Goal: Find specific page/section: Find specific page/section

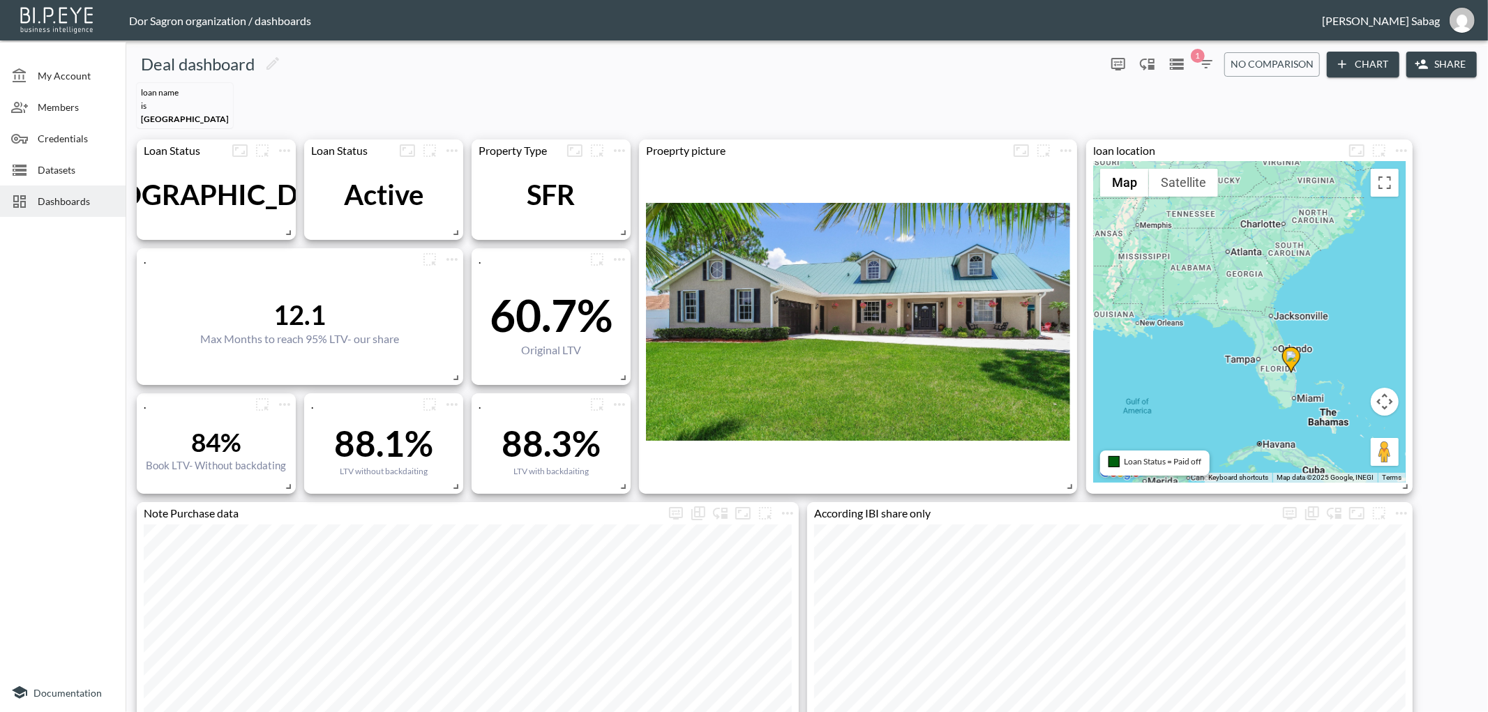
click at [1202, 63] on icon "button" at bounding box center [1206, 64] width 17 height 17
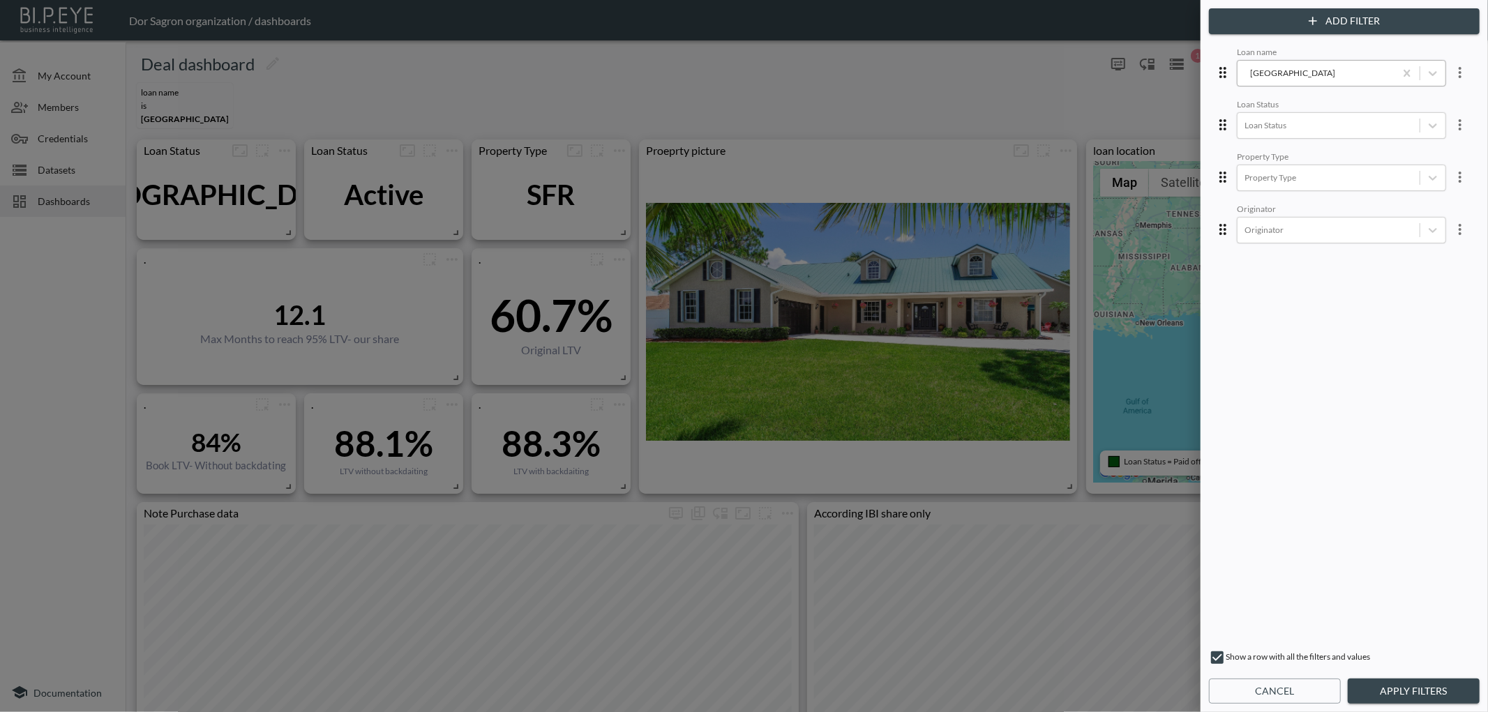
click at [1256, 81] on div "[GEOGRAPHIC_DATA]" at bounding box center [1316, 72] width 157 height 19
type input "mac"
click at [1254, 106] on div "MacArthur" at bounding box center [1353, 102] width 244 height 22
click at [1409, 693] on button "Apply Filters" at bounding box center [1414, 692] width 132 height 26
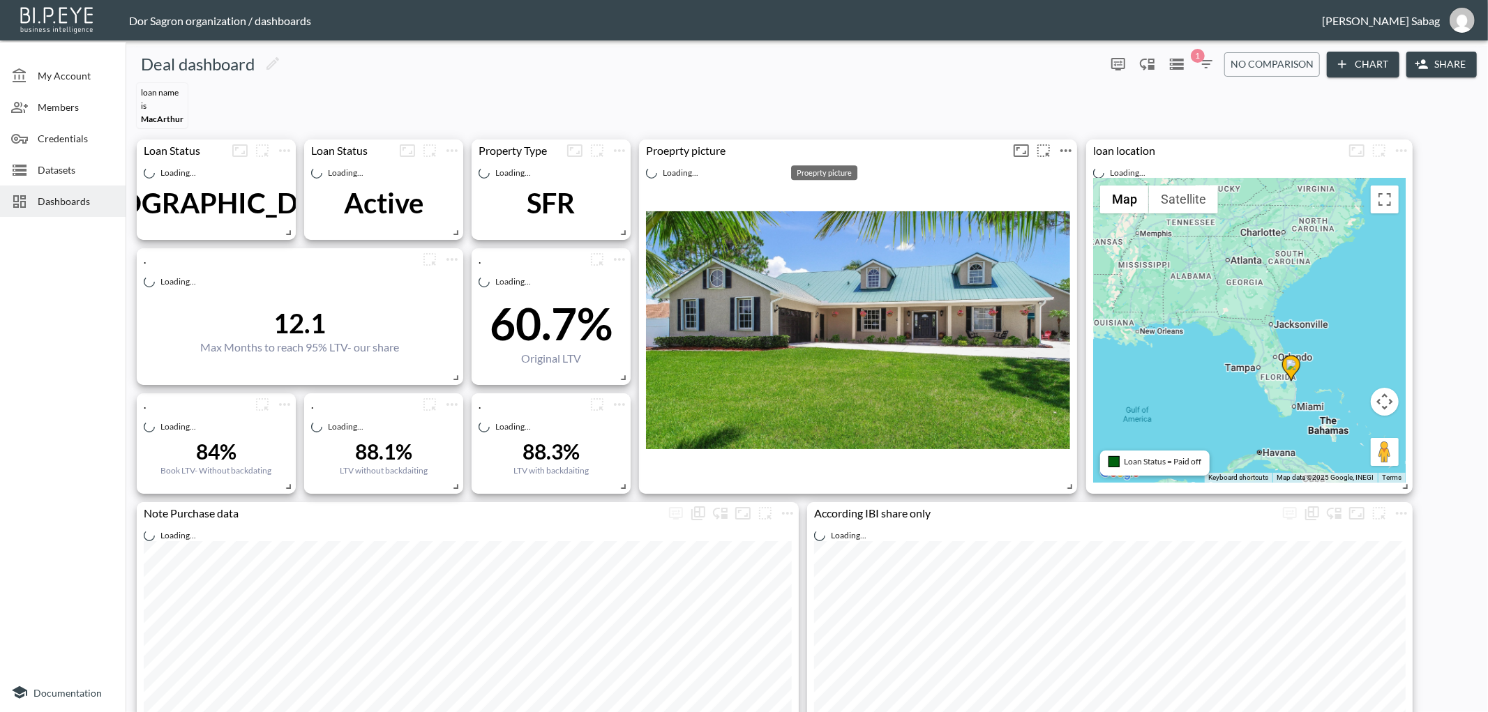
click at [696, 146] on div "Proeprty picture" at bounding box center [824, 150] width 371 height 13
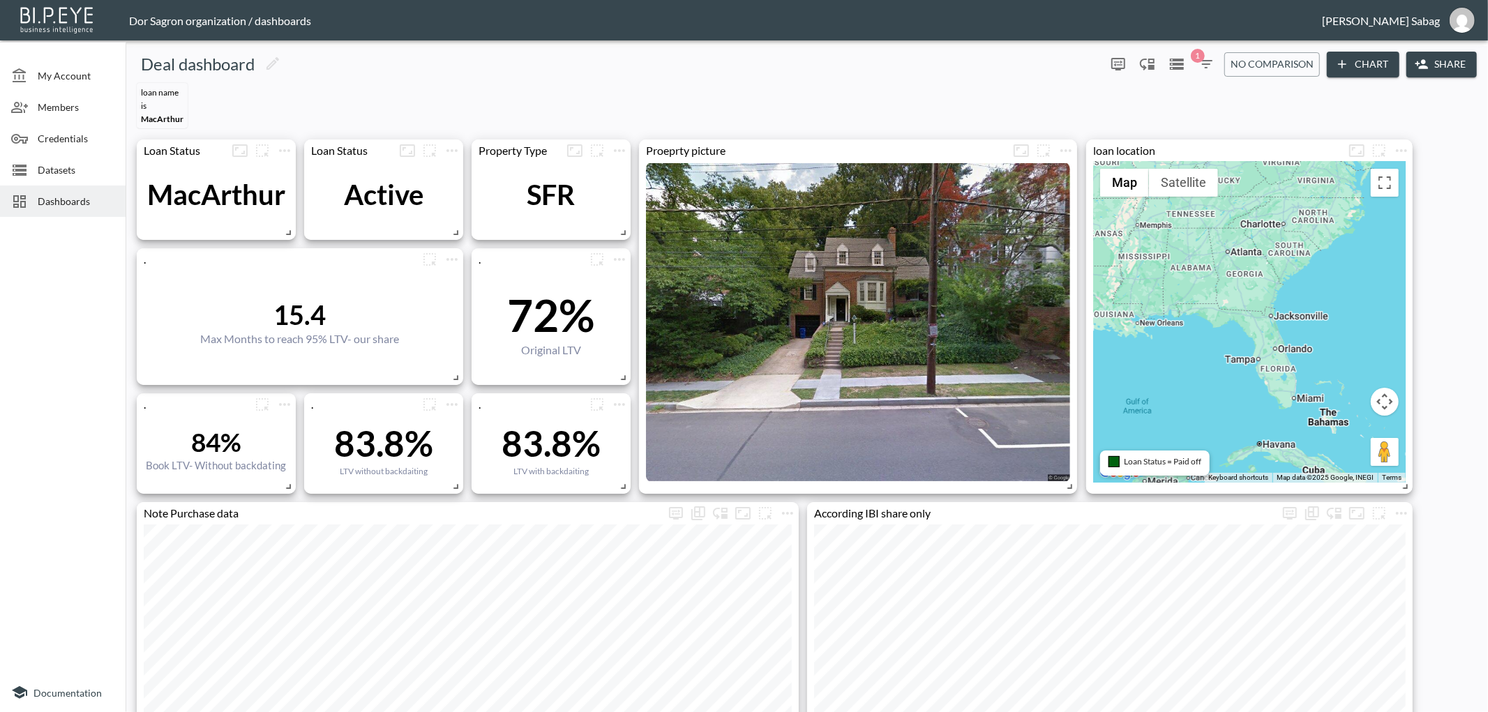
click at [1164, 463] on span "Loan Status = Paid off" at bounding box center [1162, 461] width 77 height 10
click at [1164, 462] on span "Loan Status = Paid off" at bounding box center [1162, 461] width 77 height 10
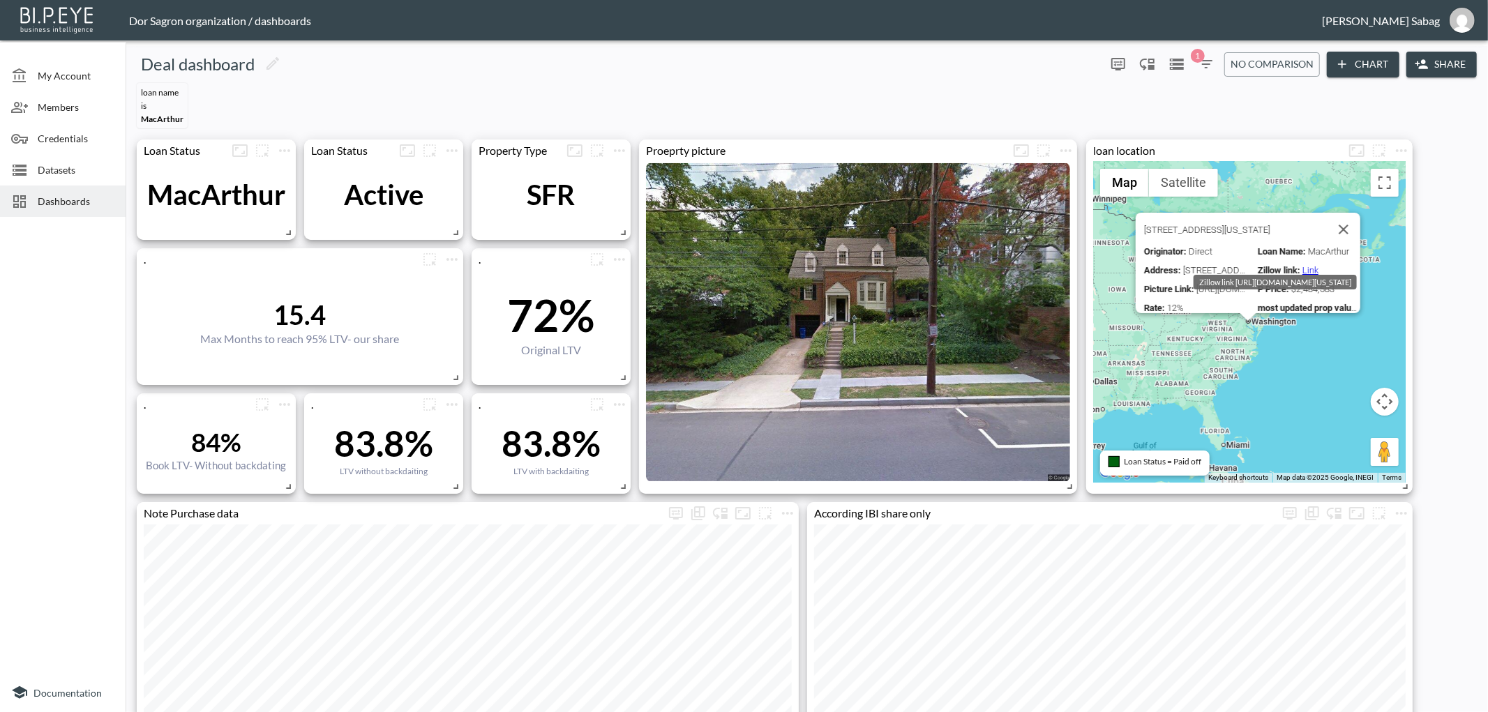
click at [1307, 265] on link "Link" at bounding box center [1310, 270] width 16 height 10
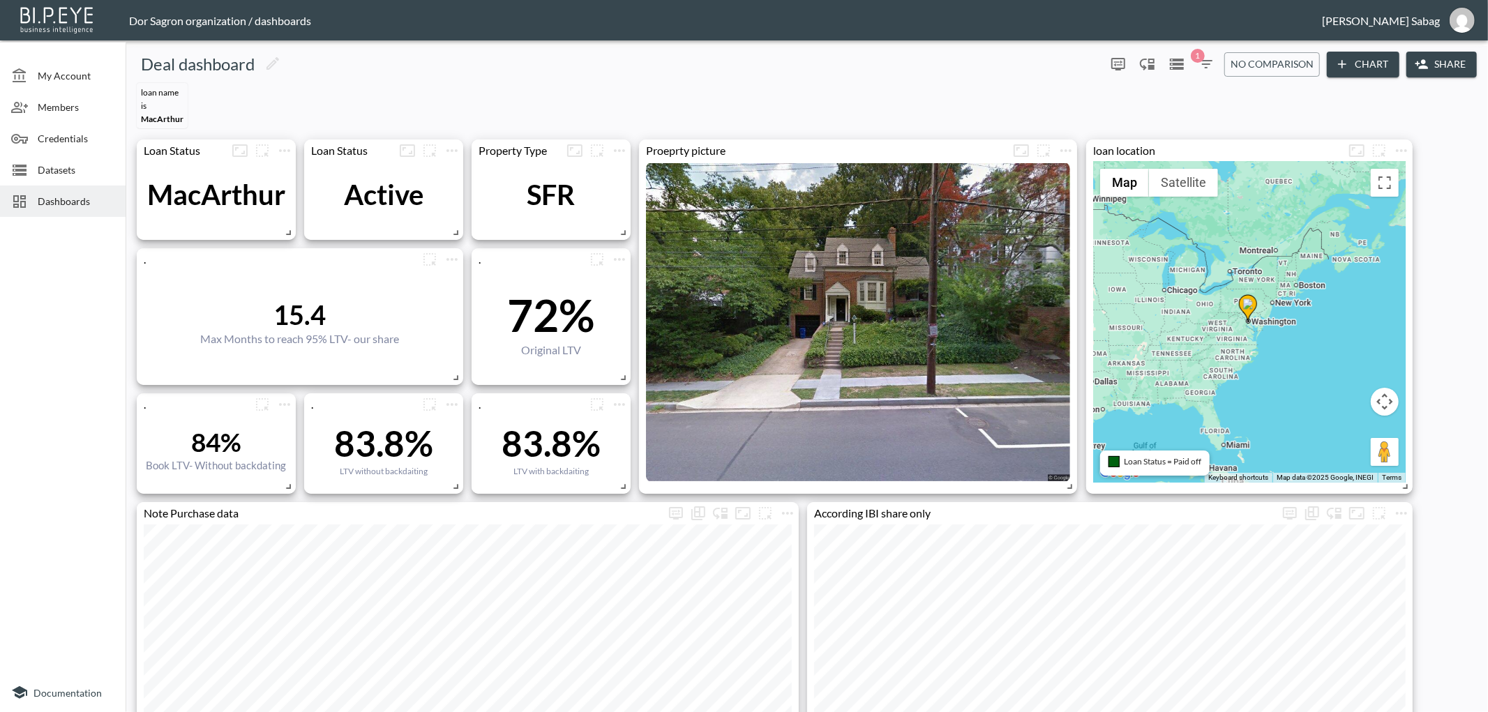
click at [905, 310] on div at bounding box center [858, 322] width 424 height 321
click at [843, 191] on div at bounding box center [858, 322] width 424 height 321
click at [850, 188] on div at bounding box center [858, 322] width 424 height 321
drag, startPoint x: 889, startPoint y: 224, endPoint x: 896, endPoint y: 232, distance: 10.4
click at [889, 225] on div at bounding box center [858, 322] width 424 height 321
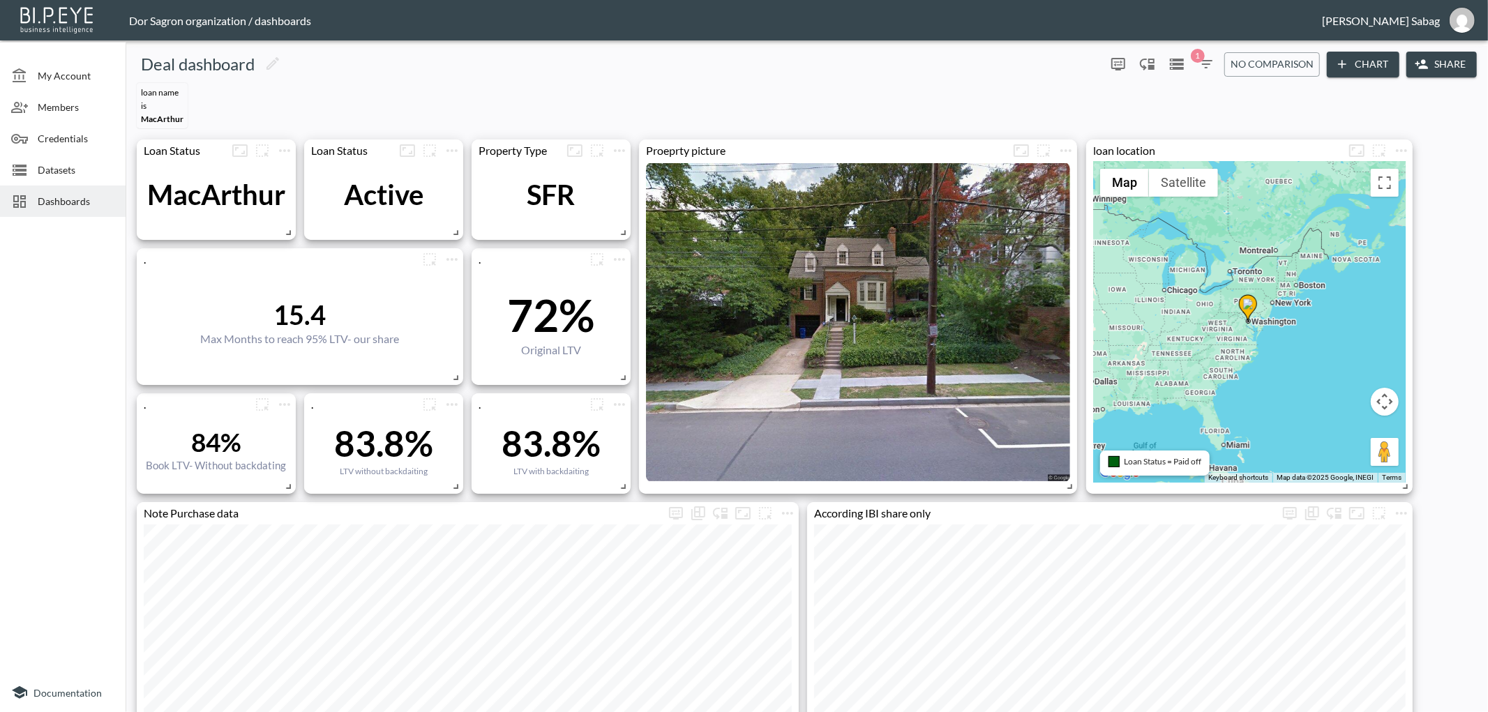
click at [898, 234] on div at bounding box center [858, 322] width 424 height 321
click at [946, 352] on div at bounding box center [858, 322] width 424 height 321
click at [1208, 68] on icon "button" at bounding box center [1206, 64] width 17 height 17
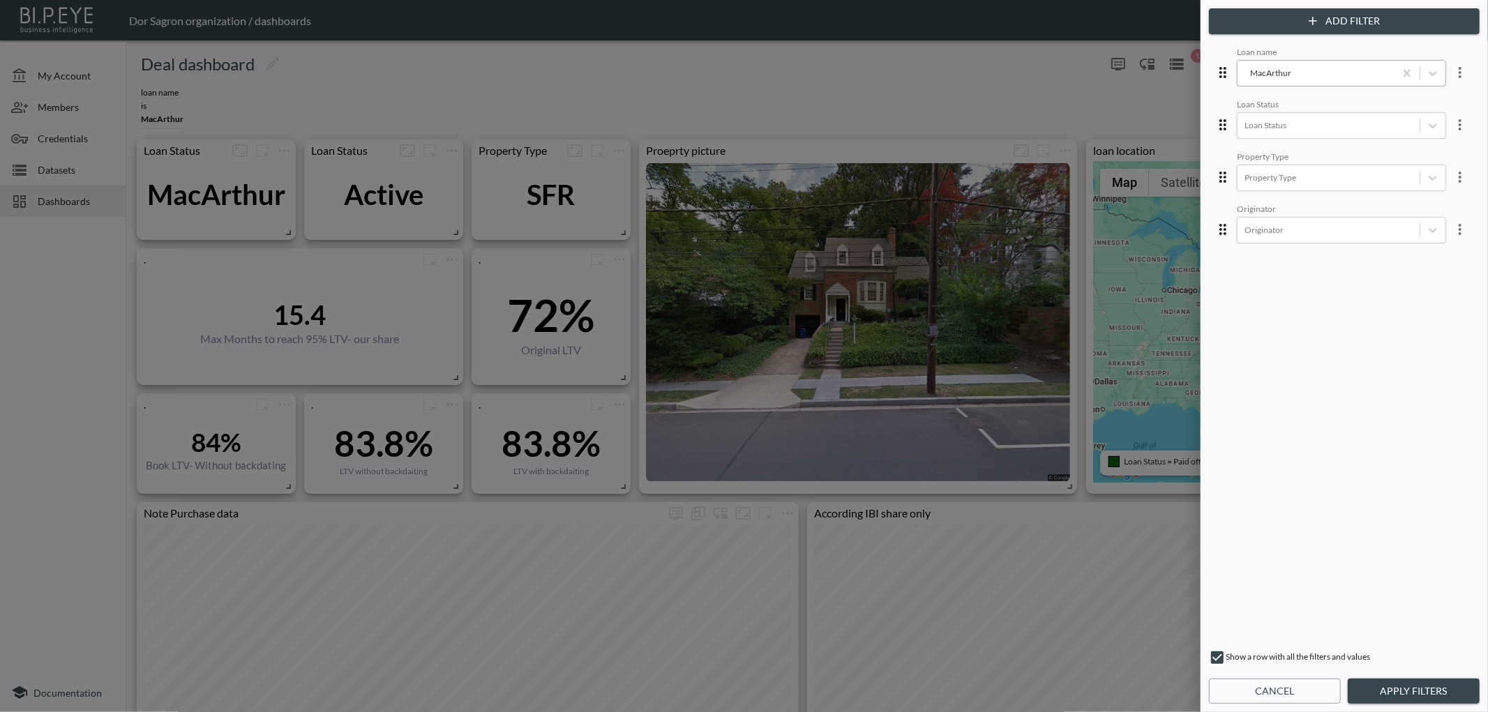
click at [1354, 75] on div "MacArthur" at bounding box center [1316, 72] width 143 height 13
type input "lex"
click at [1342, 93] on div "Lexico" at bounding box center [1353, 102] width 244 height 22
click at [1409, 695] on button "Apply Filters" at bounding box center [1414, 692] width 132 height 26
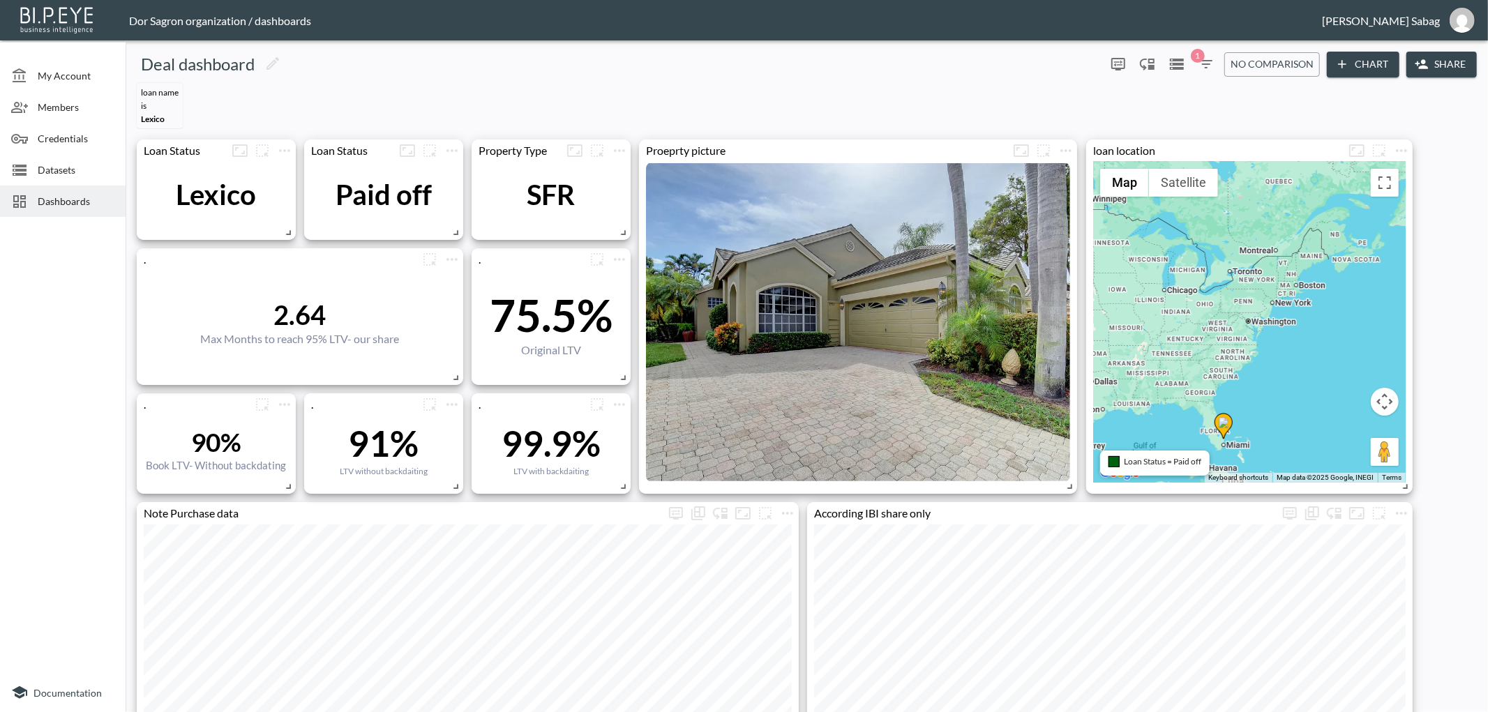
click at [922, 309] on div at bounding box center [858, 322] width 424 height 321
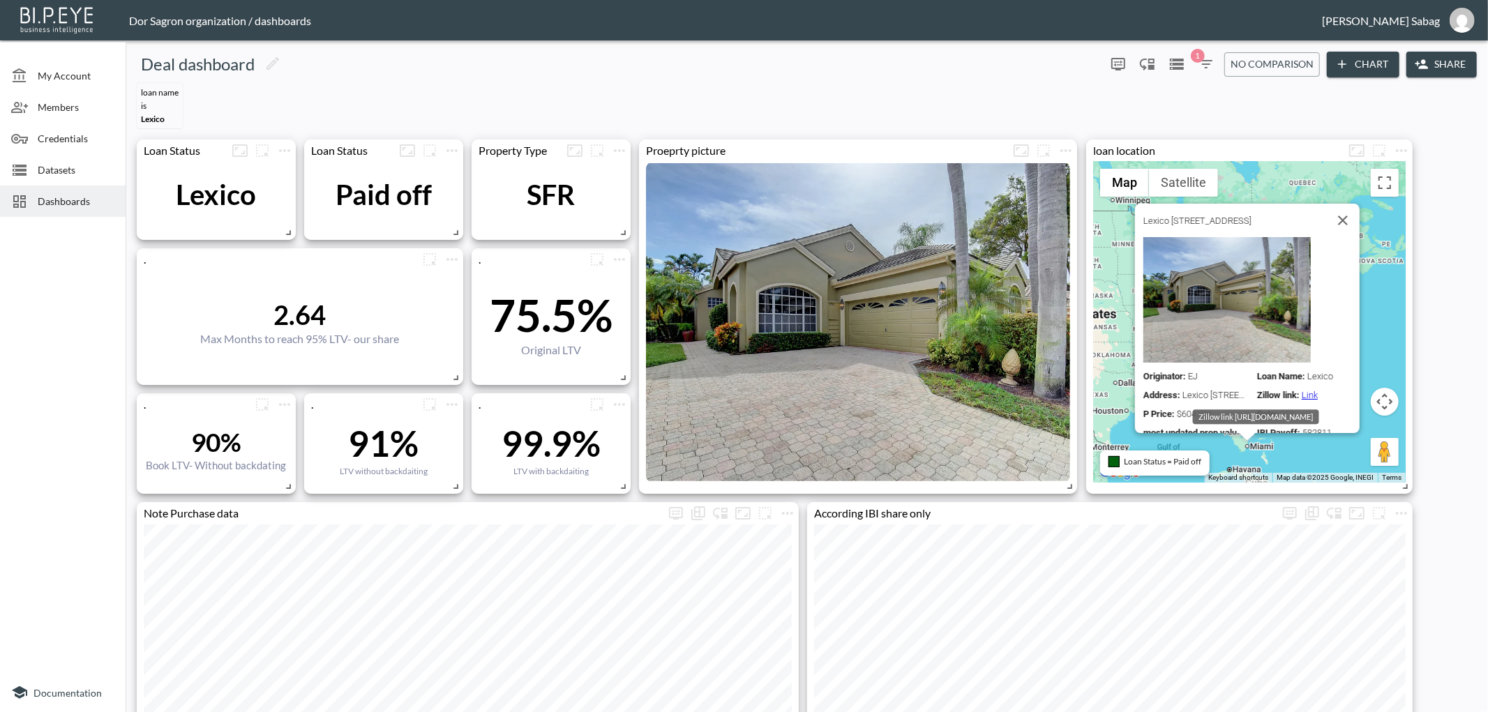
click at [1302, 398] on link "Link" at bounding box center [1310, 395] width 16 height 10
click at [1303, 395] on link "Link" at bounding box center [1310, 395] width 16 height 10
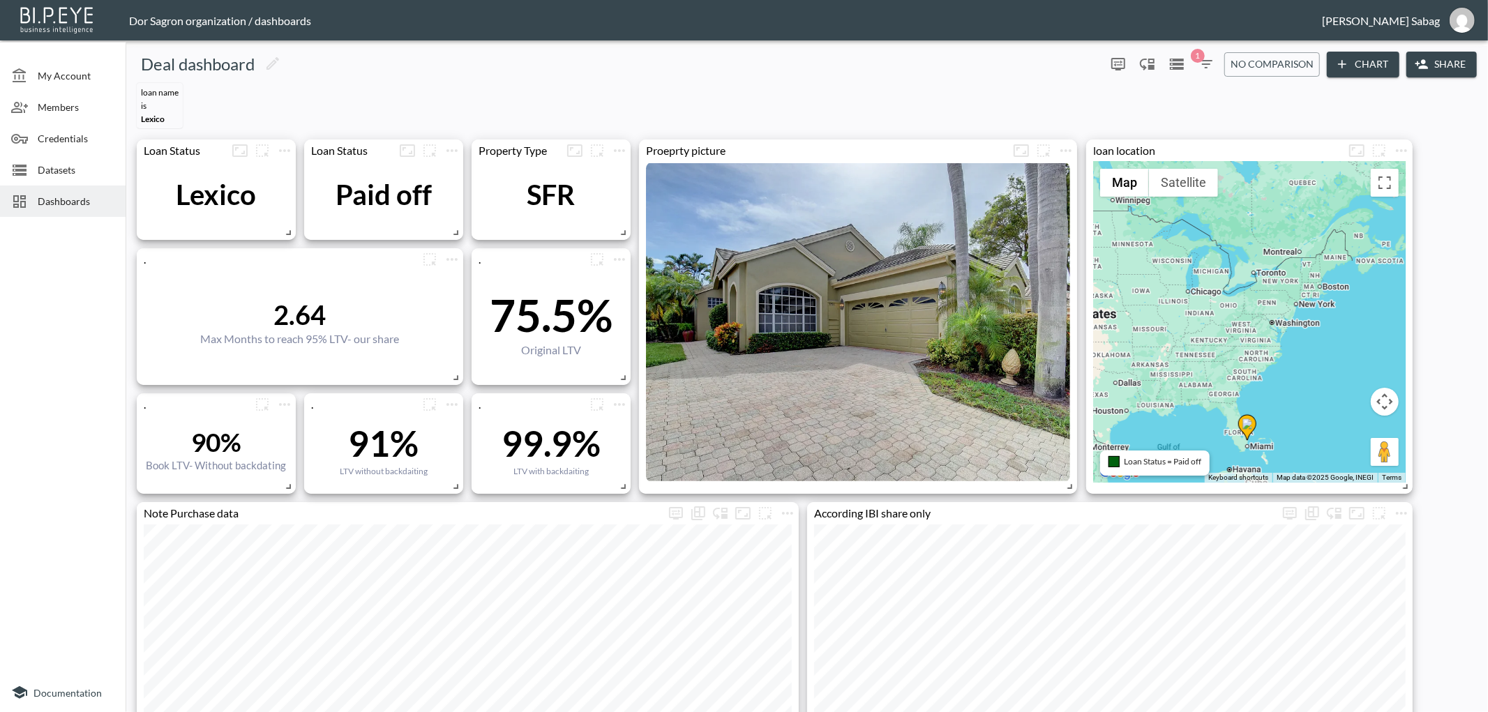
click at [1210, 67] on icon "button" at bounding box center [1206, 64] width 17 height 17
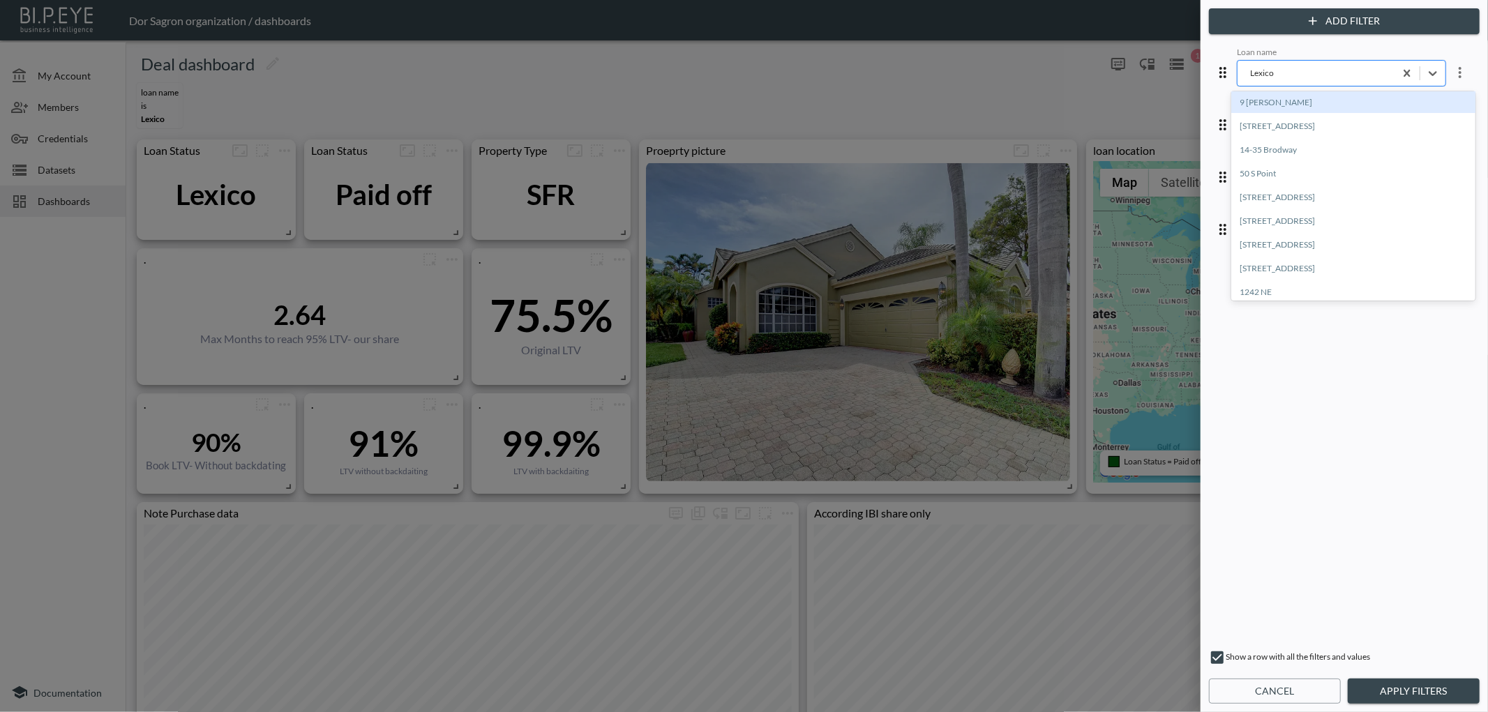
click at [1271, 80] on div "Lexico" at bounding box center [1316, 73] width 143 height 16
type input "tax"
click at [1350, 98] on div "Tax Nation" at bounding box center [1353, 102] width 244 height 22
click at [1412, 694] on button "Apply Filters" at bounding box center [1414, 692] width 132 height 26
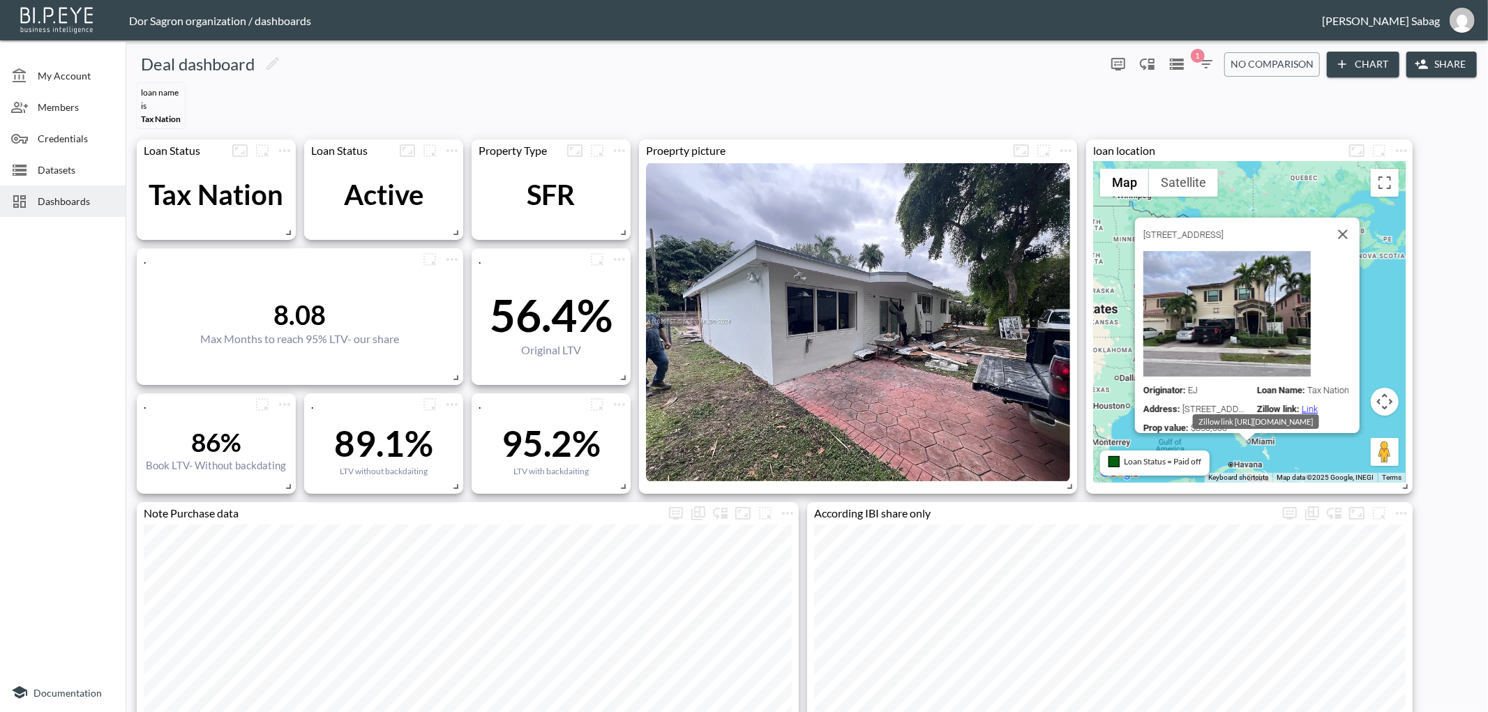
click at [1310, 404] on link "Link" at bounding box center [1310, 409] width 16 height 10
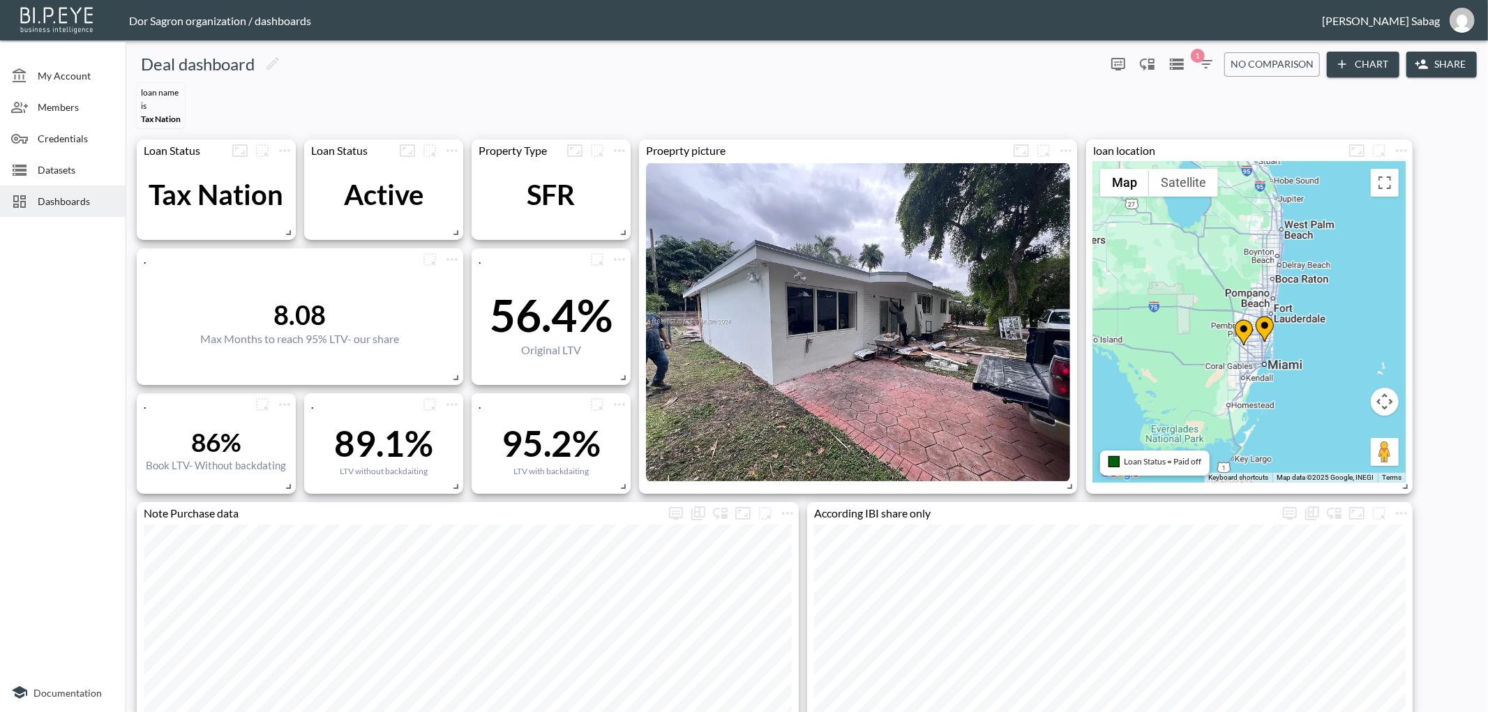
drag, startPoint x: 1159, startPoint y: 412, endPoint x: 1407, endPoint y: 345, distance: 257.2
click at [1407, 345] on div "← Move left → Move right ↑ Move up ↓ Move down + Zoom in - Zoom out Home Jump l…" at bounding box center [1249, 322] width 326 height 321
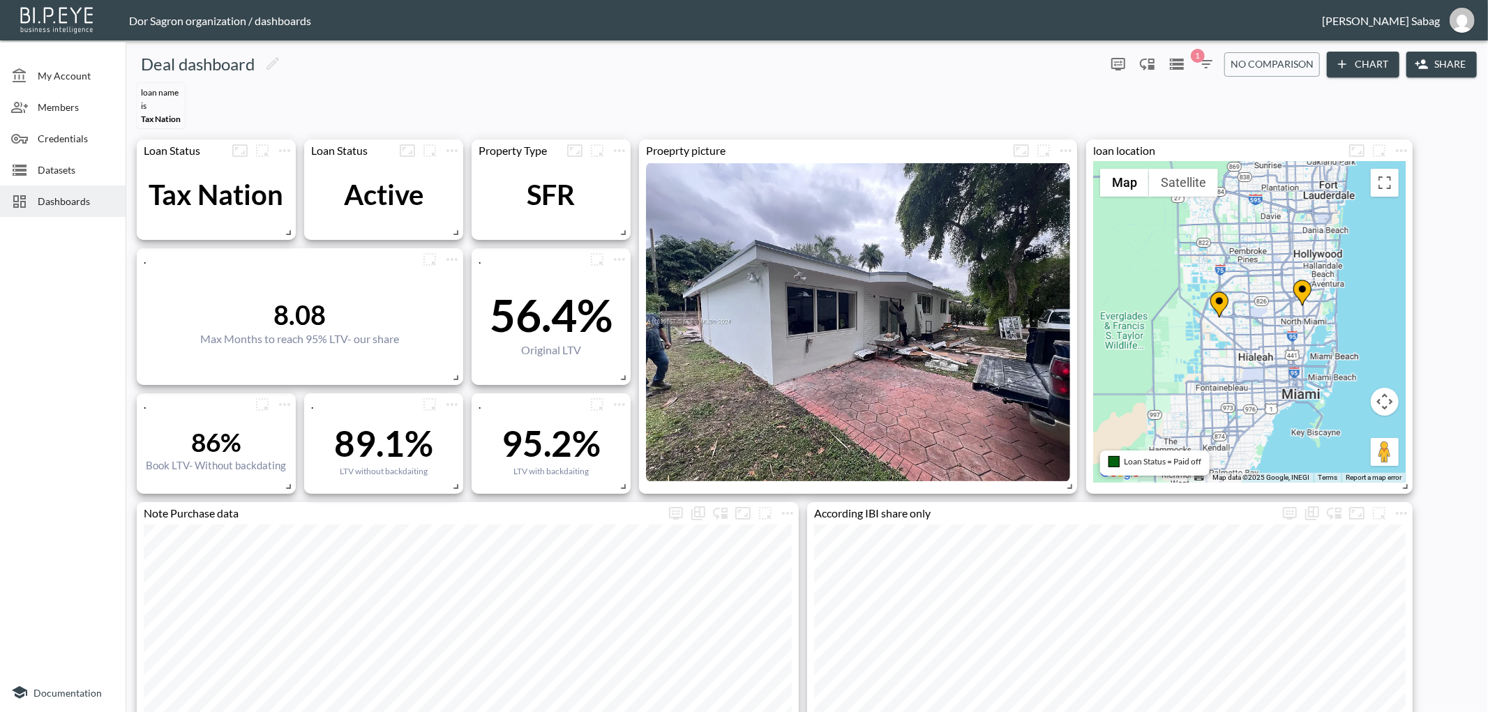
drag, startPoint x: 1319, startPoint y: 345, endPoint x: 1247, endPoint y: 360, distance: 73.3
click at [1247, 360] on div "To activate drag with keyboard, press Alt + Enter. Once in keyboard drag state,…" at bounding box center [1249, 322] width 313 height 321
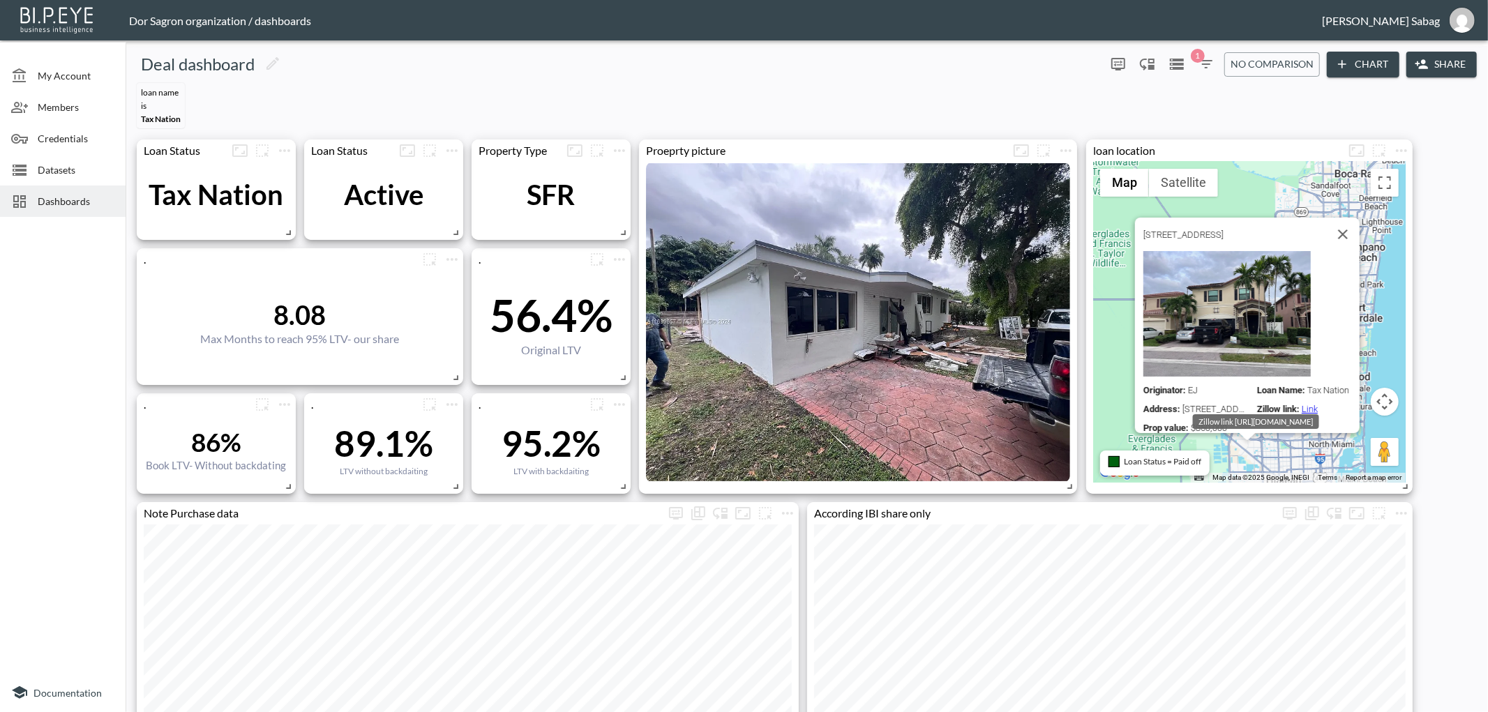
click at [1308, 404] on link "Link" at bounding box center [1310, 409] width 16 height 10
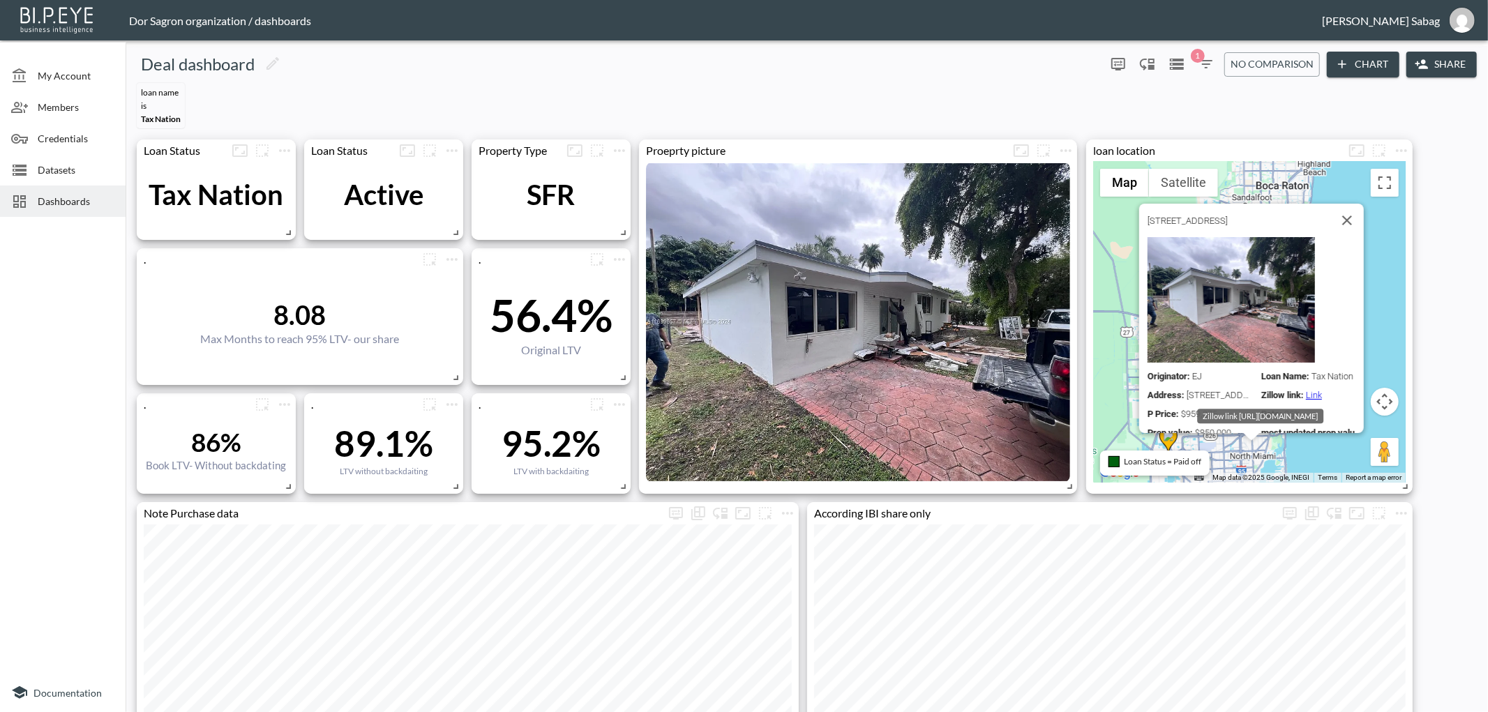
click at [1313, 393] on link "Link" at bounding box center [1314, 395] width 16 height 10
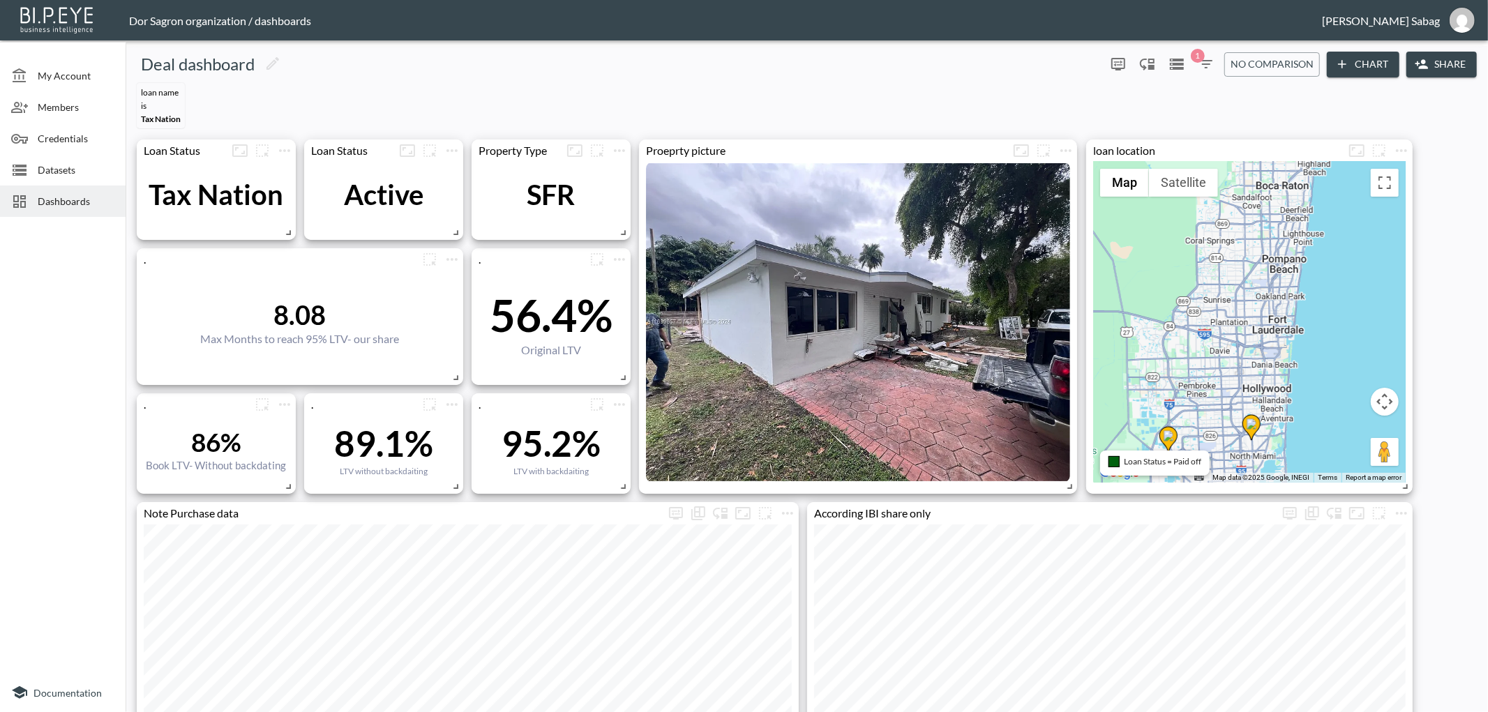
click at [852, 322] on div at bounding box center [858, 322] width 424 height 321
click at [1384, 183] on button "Toggle fullscreen view" at bounding box center [1385, 183] width 28 height 28
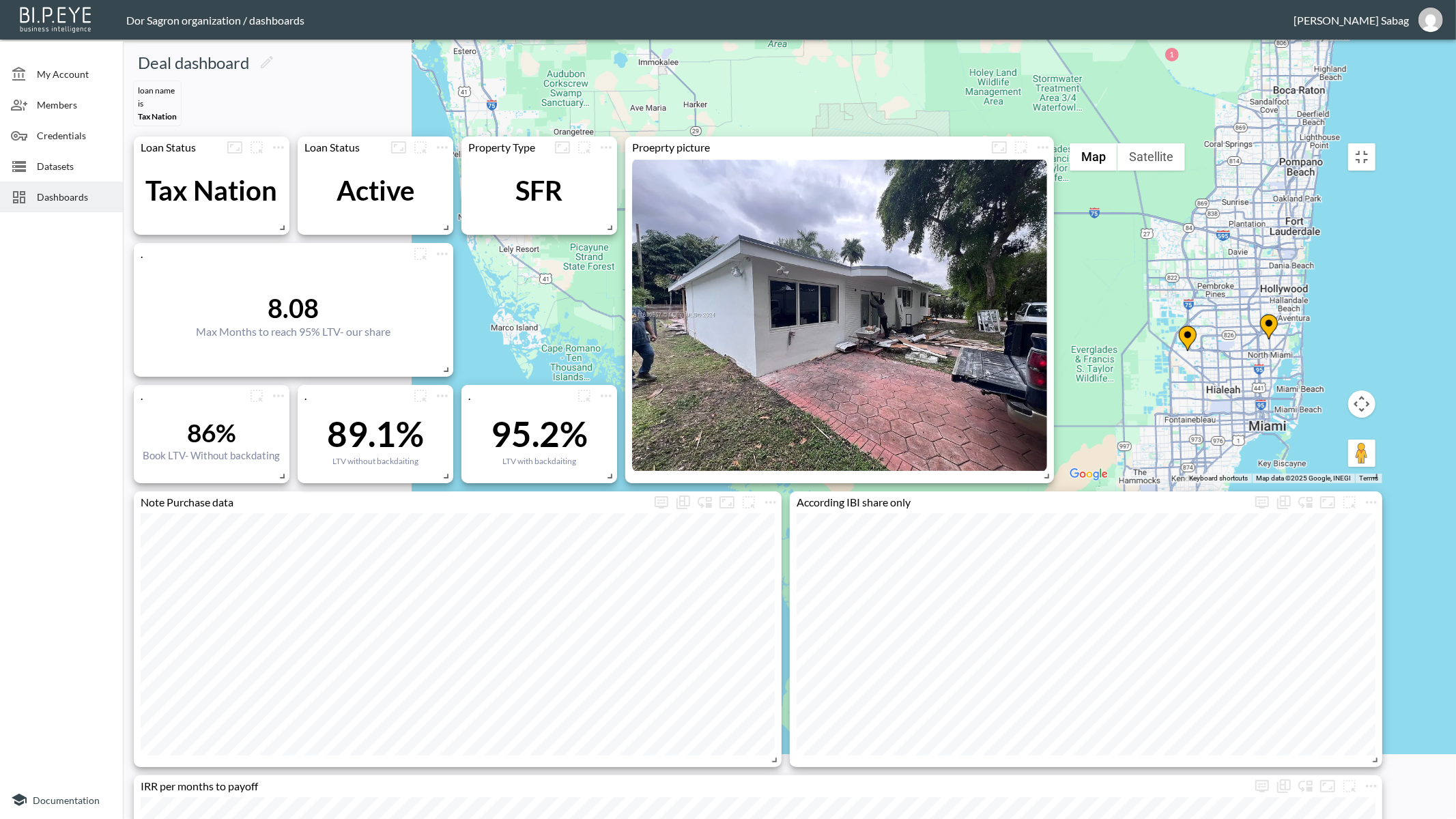
drag, startPoint x: 803, startPoint y: 521, endPoint x: 844, endPoint y: 448, distance: 83.7
click at [1063, 448] on div "To activate drag with keyboard, press Alt + Enter. Once in keyboard drag state,…" at bounding box center [1222, 310] width 319 height 346
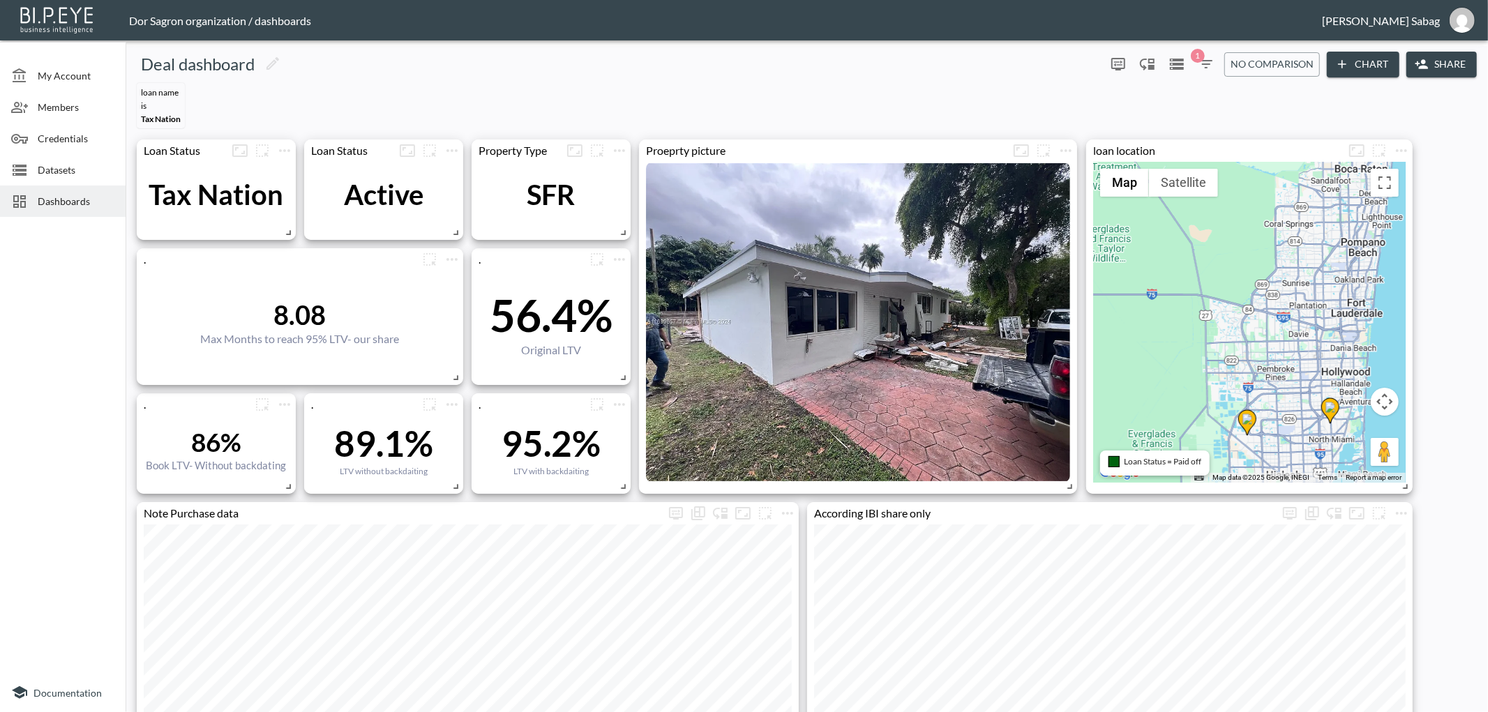
click at [1205, 64] on icon "button" at bounding box center [1206, 64] width 13 height 8
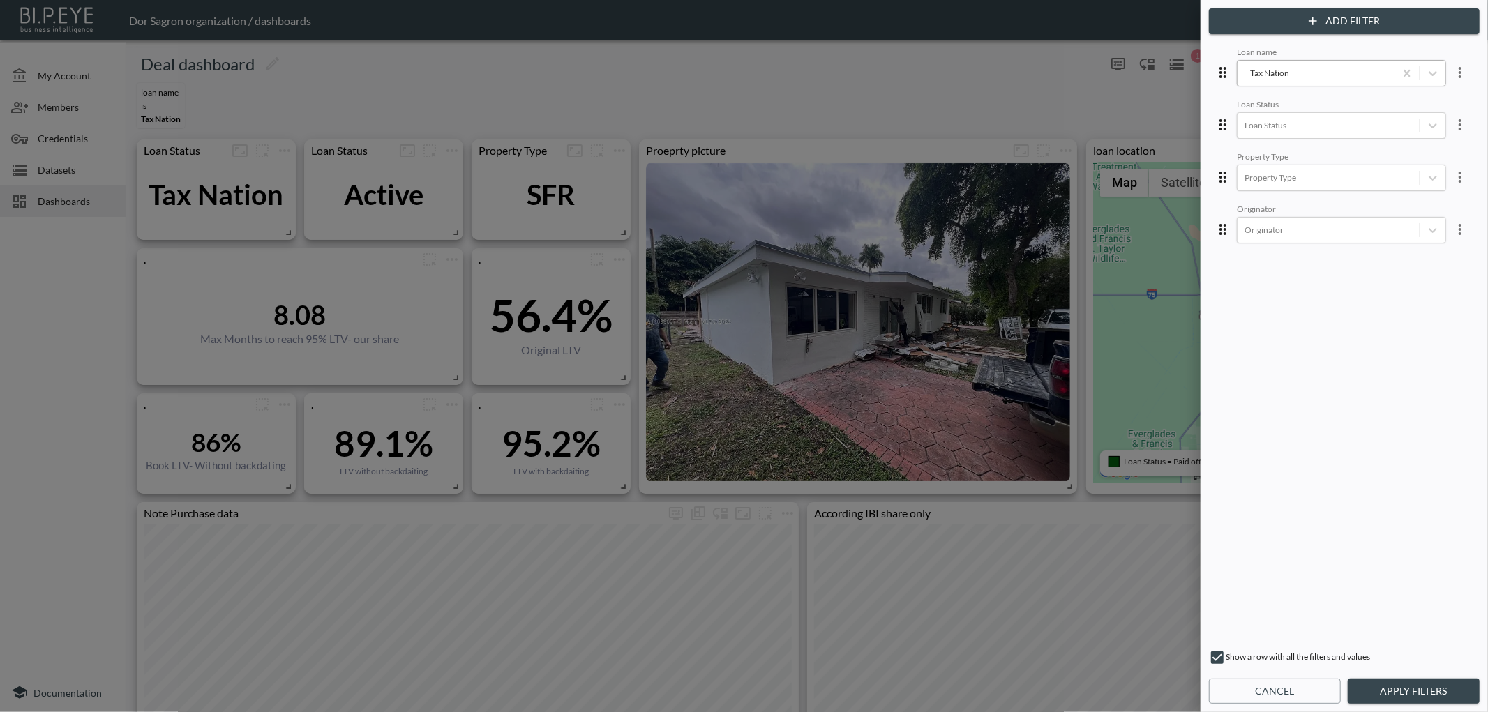
click at [1265, 73] on div "Tax Nation" at bounding box center [1316, 72] width 143 height 13
type input "s"
